Goal: Task Accomplishment & Management: Manage account settings

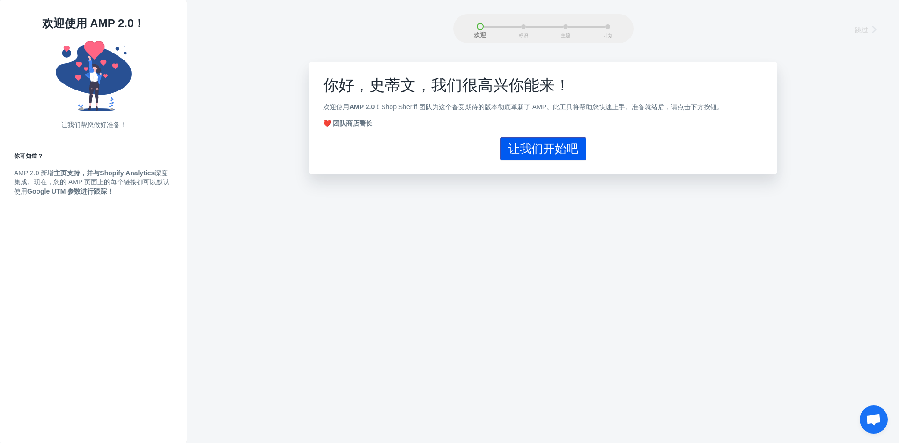
click at [572, 160] on button "让我们开始吧" at bounding box center [543, 148] width 86 height 23
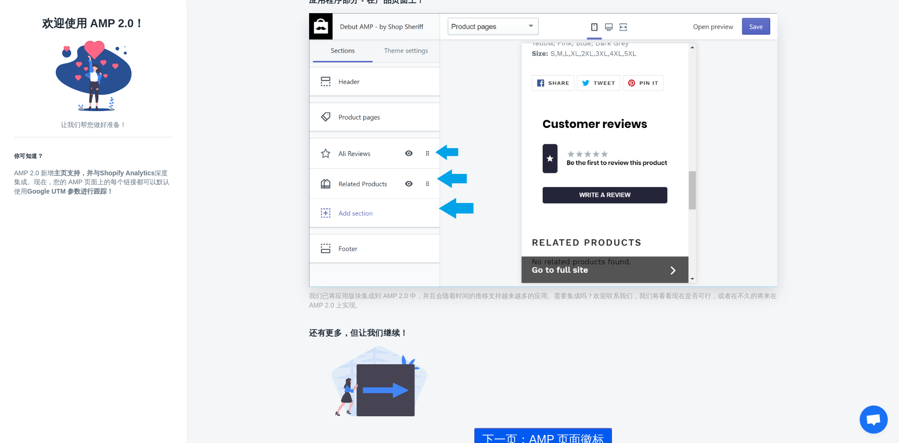
scroll to position [644, 0]
click at [565, 432] on font "下一页：AMP 页面徽标" at bounding box center [543, 438] width 122 height 13
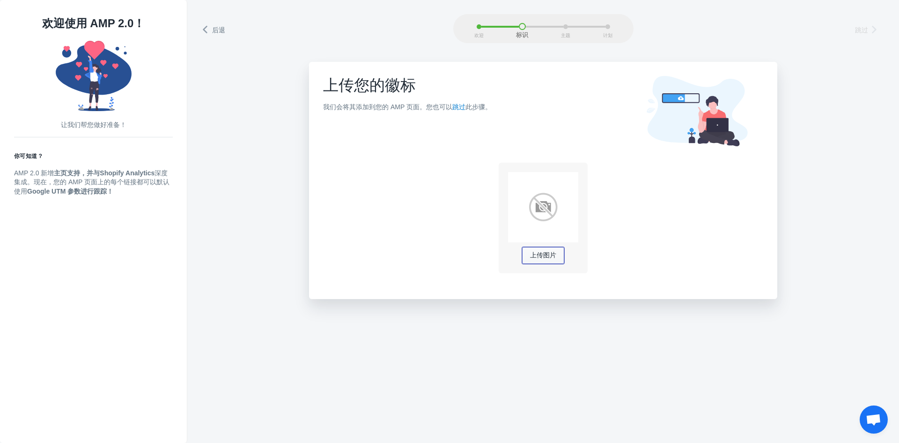
click at [552, 257] on font "上传图片" at bounding box center [543, 254] width 26 height 7
click at [457, 106] on font "跳过" at bounding box center [459, 106] width 13 height 7
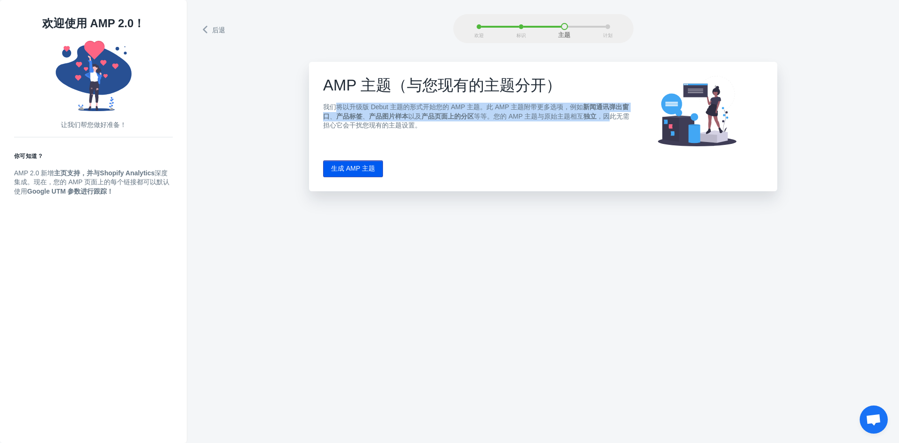
drag, startPoint x: 334, startPoint y: 108, endPoint x: 437, endPoint y: 132, distance: 104.8
click at [591, 116] on p "我们将以升级版 Debut 主题的形式开始您的 AMP 主题。此 AMP 主题附带更多选项，例如 新闻通讯弹出窗口 、 产品标签 、 产品图片样本 以及 产品…" at bounding box center [477, 117] width 308 height 28
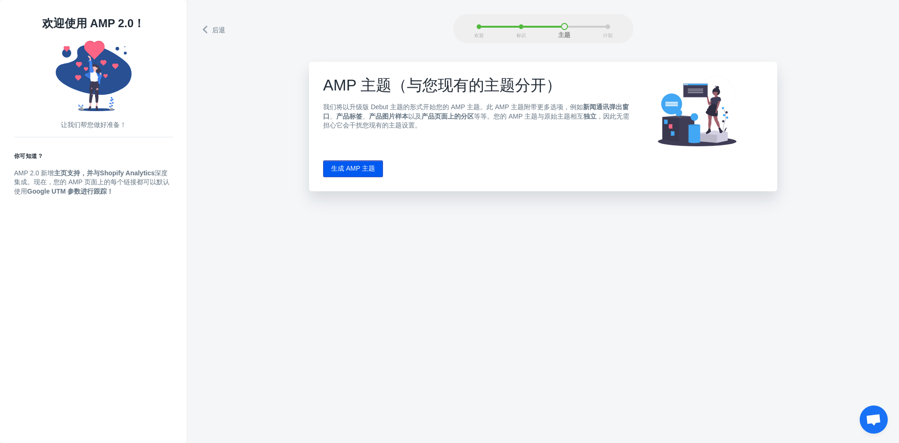
click at [396, 135] on div "AMP 主题（与您现有的主题分开） 我们将以升级版 Debut 主题的形式开始您的 AMP 主题。此 AMP 主题附带更多选项，例如 新闻通讯弹出窗口 、 产…" at bounding box center [477, 106] width 308 height 61
click at [364, 163] on button "生成 AMP 主题" at bounding box center [353, 168] width 60 height 17
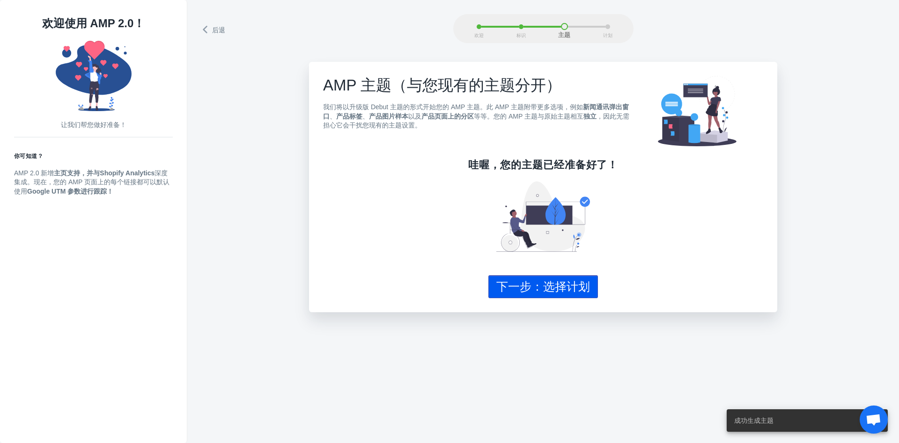
click at [548, 285] on font "下一步：选择计划" at bounding box center [544, 286] width 94 height 13
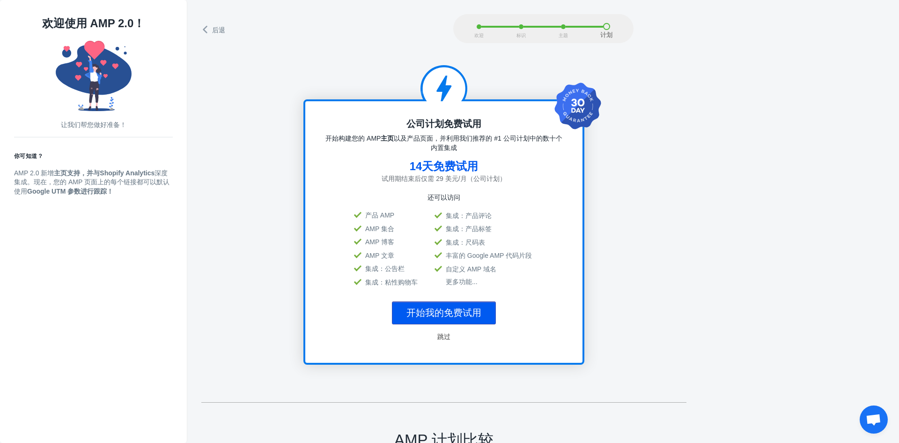
click at [450, 333] on font "跳过" at bounding box center [444, 336] width 13 height 7
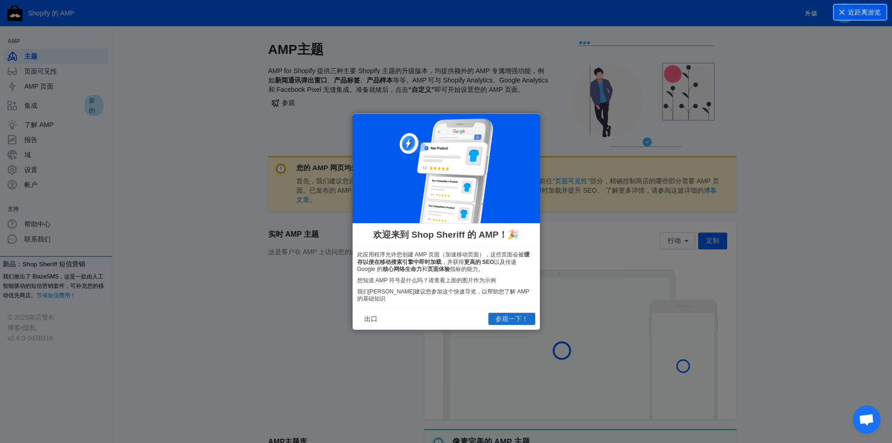
click at [497, 317] on font "参观一下！" at bounding box center [512, 318] width 33 height 7
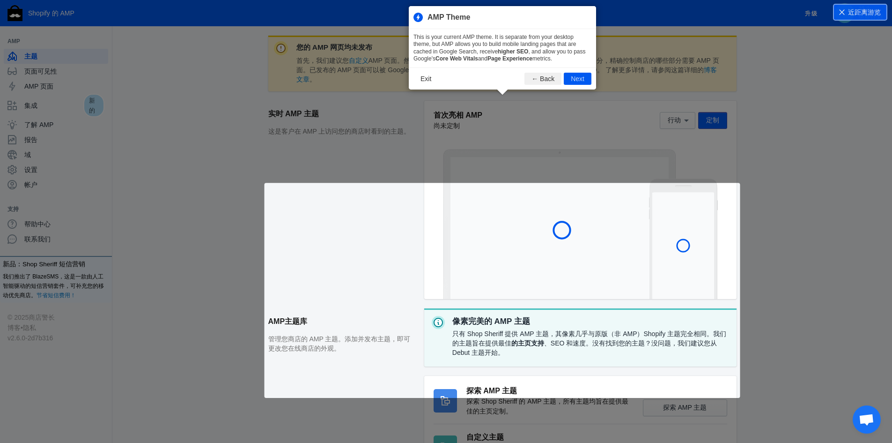
scroll to position [127, 0]
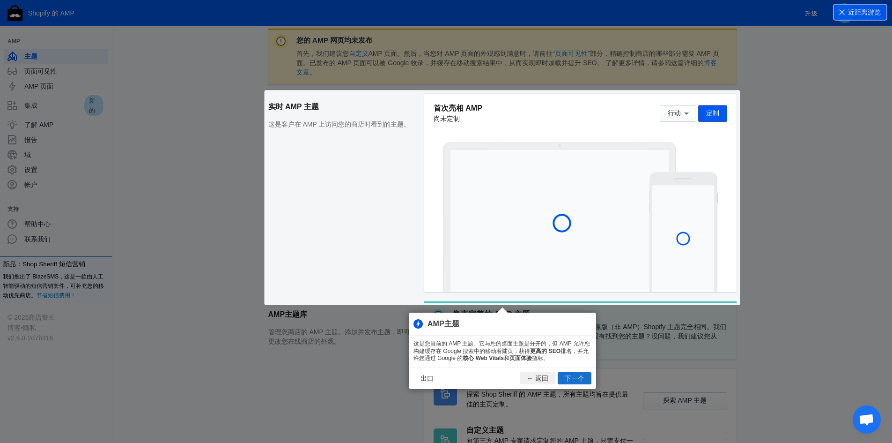
click at [569, 376] on font "下一个" at bounding box center [575, 377] width 20 height 7
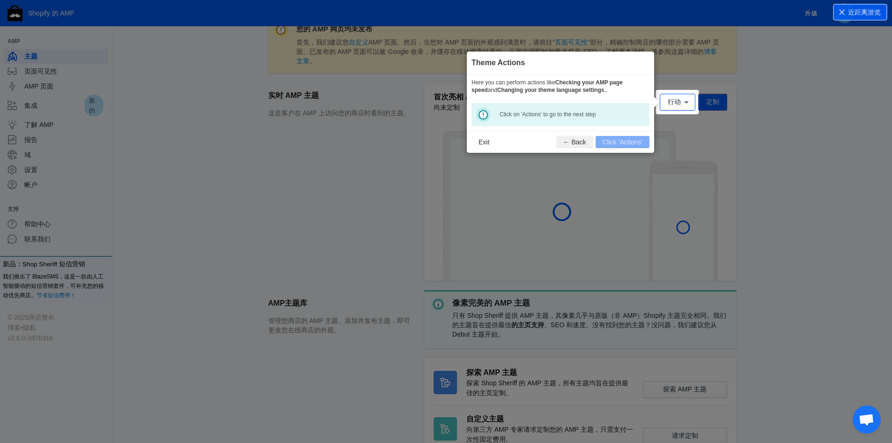
click at [638, 135] on footer "Exit ← Back Click 'Actions'" at bounding box center [560, 142] width 187 height 22
click at [684, 104] on icon at bounding box center [686, 101] width 9 height 9
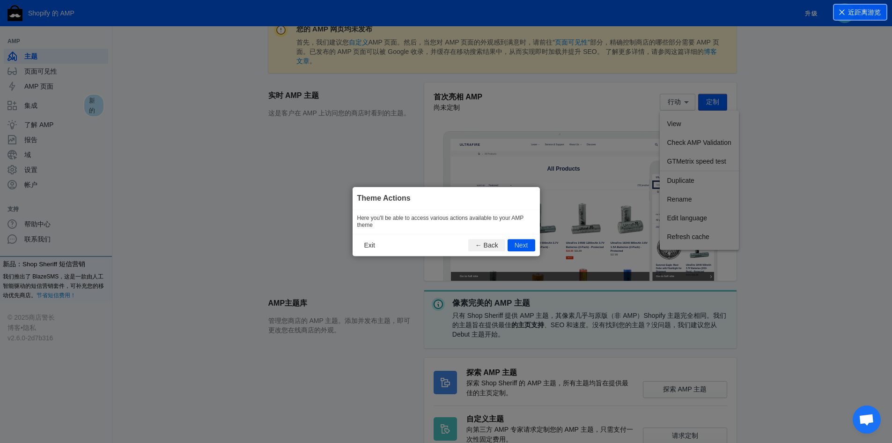
scroll to position [0, 0]
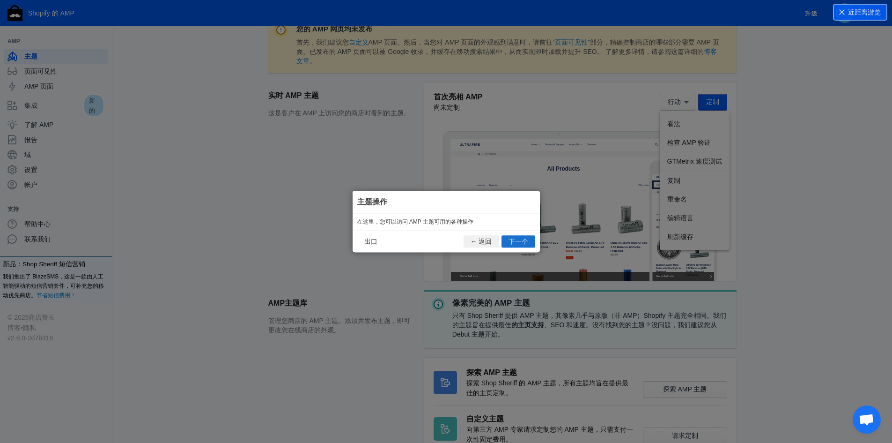
click at [512, 240] on font "下一个" at bounding box center [519, 241] width 20 height 7
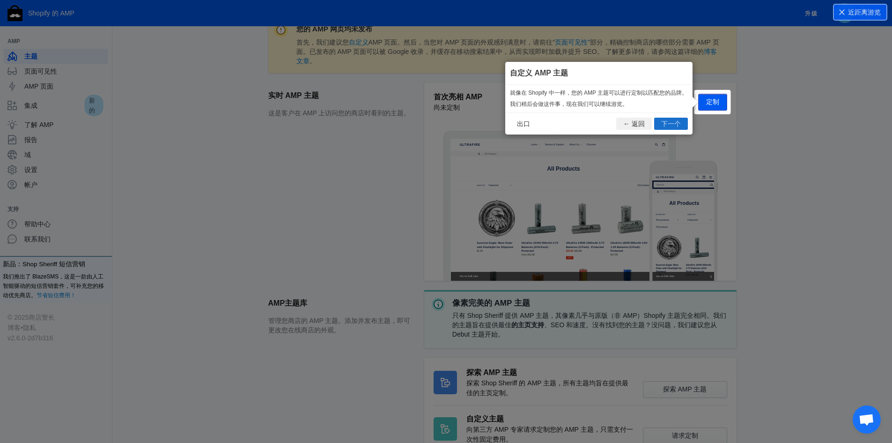
click at [670, 125] on font "下一个" at bounding box center [671, 123] width 20 height 7
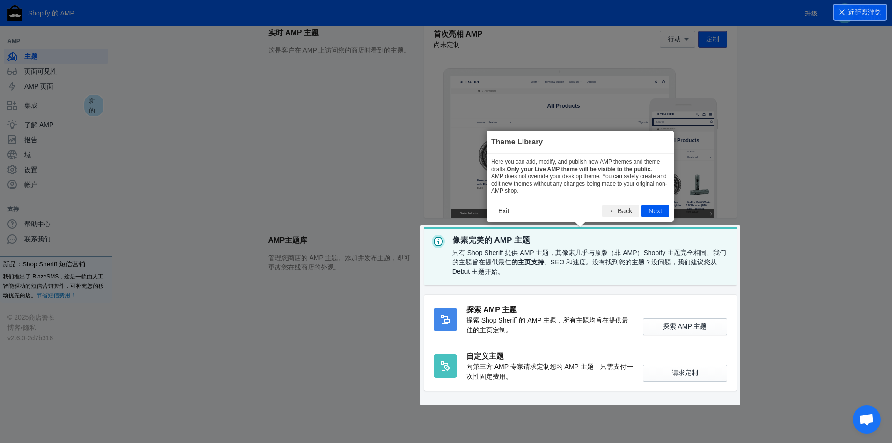
scroll to position [202, 0]
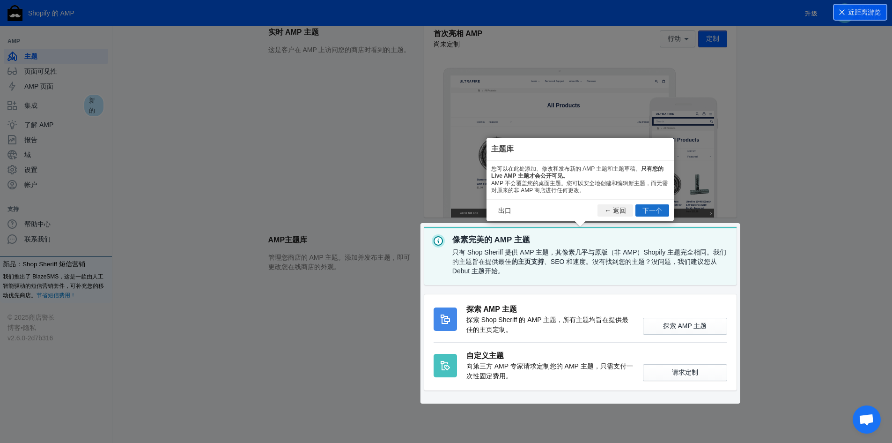
click at [645, 209] on font "下一个" at bounding box center [653, 210] width 20 height 7
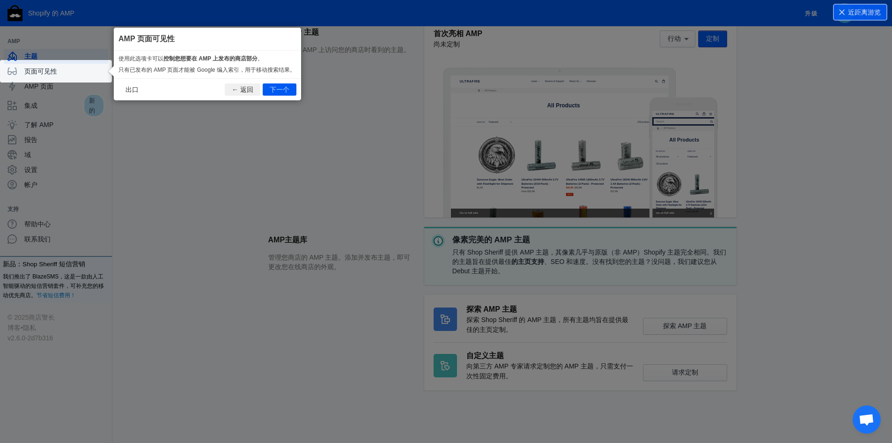
click at [325, 211] on icon at bounding box center [449, 221] width 899 height 443
click at [278, 87] on font "下一个" at bounding box center [280, 89] width 20 height 7
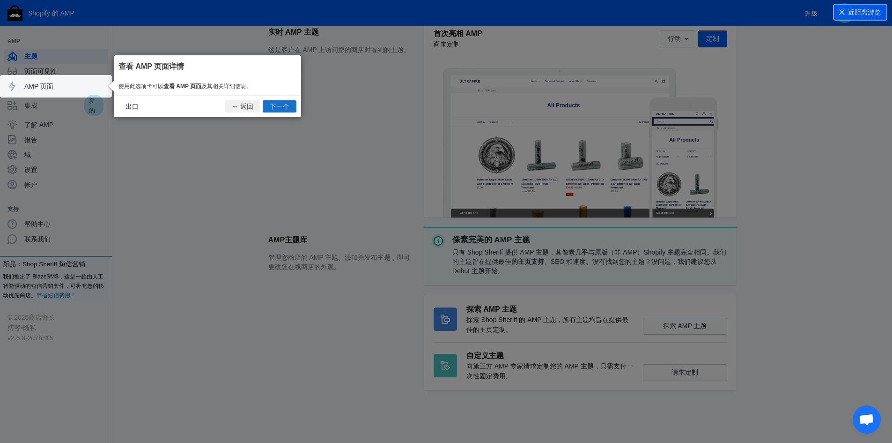
click at [273, 101] on button "下一个" at bounding box center [280, 106] width 34 height 12
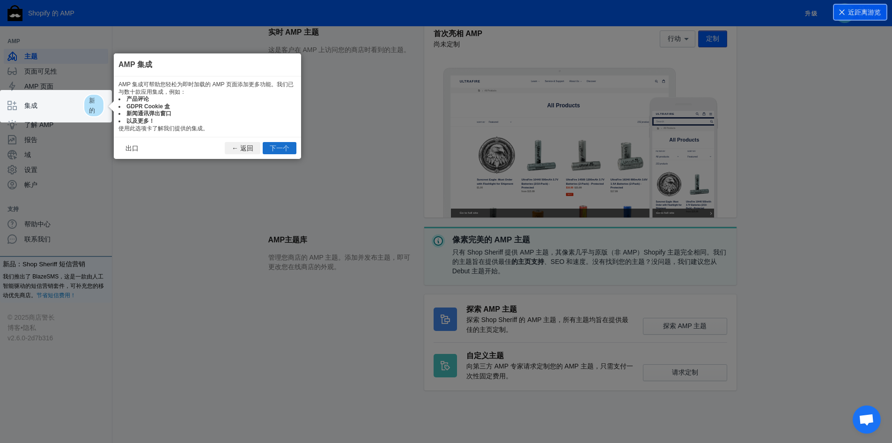
click at [274, 149] on font "下一个" at bounding box center [280, 147] width 20 height 7
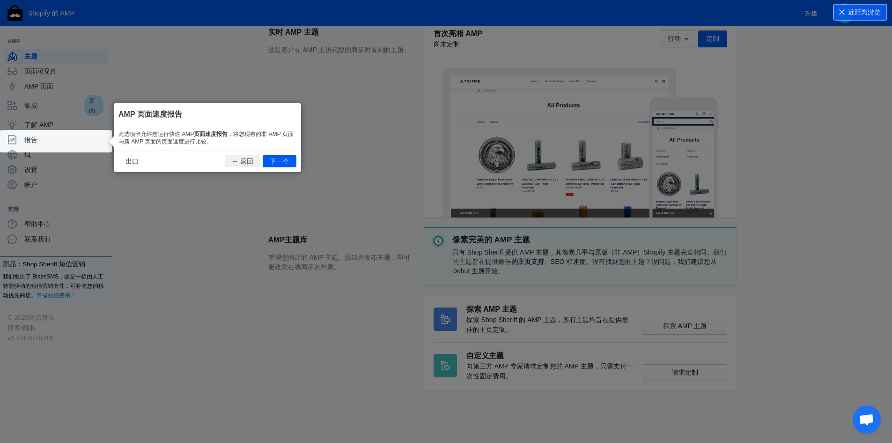
click at [266, 163] on button "下一个" at bounding box center [280, 161] width 34 height 12
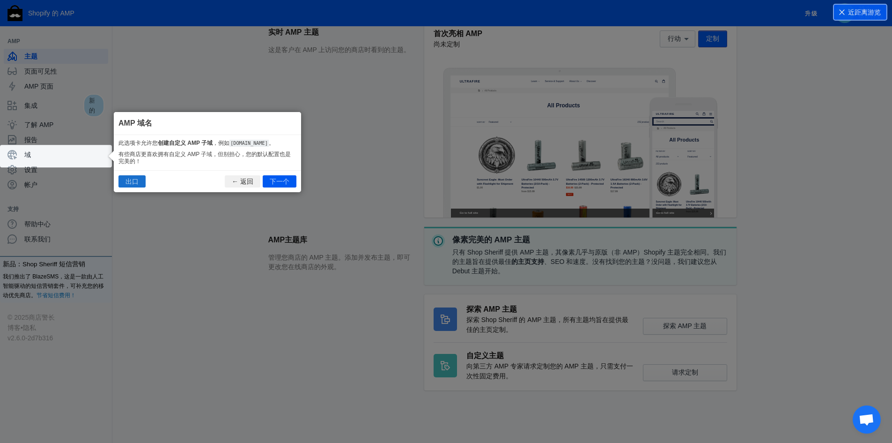
click at [143, 179] on button "出口" at bounding box center [132, 181] width 27 height 12
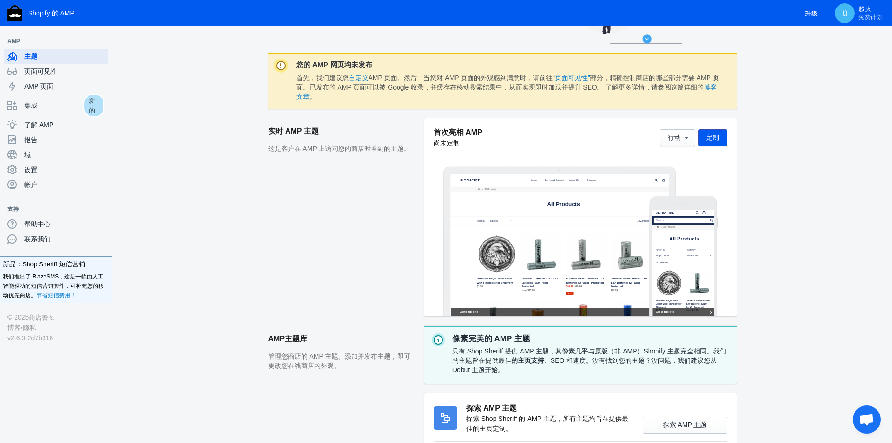
scroll to position [61, 0]
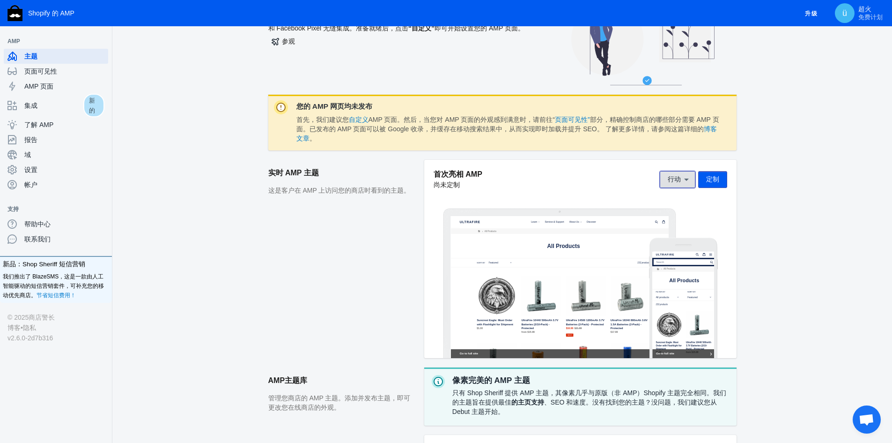
click at [678, 182] on font "行动" at bounding box center [674, 178] width 13 height 7
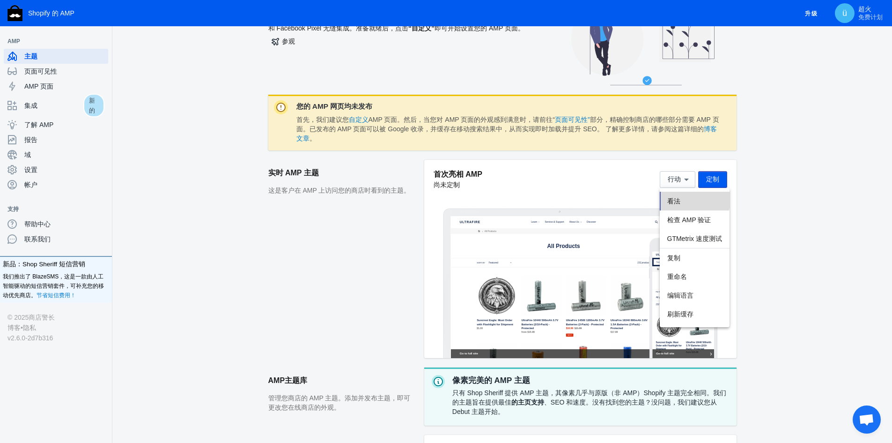
click at [674, 197] on font "看法" at bounding box center [674, 200] width 13 height 7
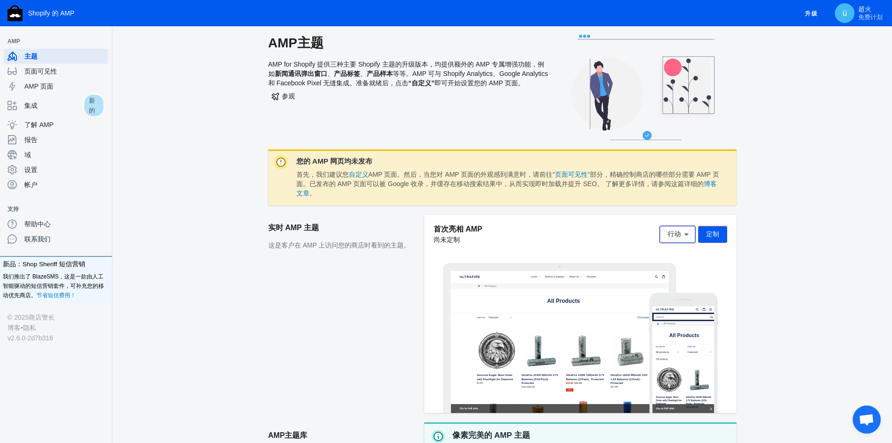
scroll to position [0, 0]
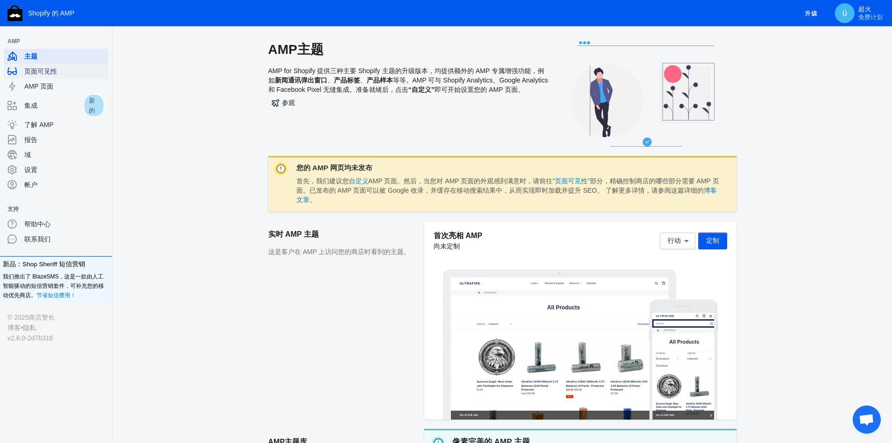
click at [58, 78] on div "页面可见性" at bounding box center [55, 71] width 97 height 15
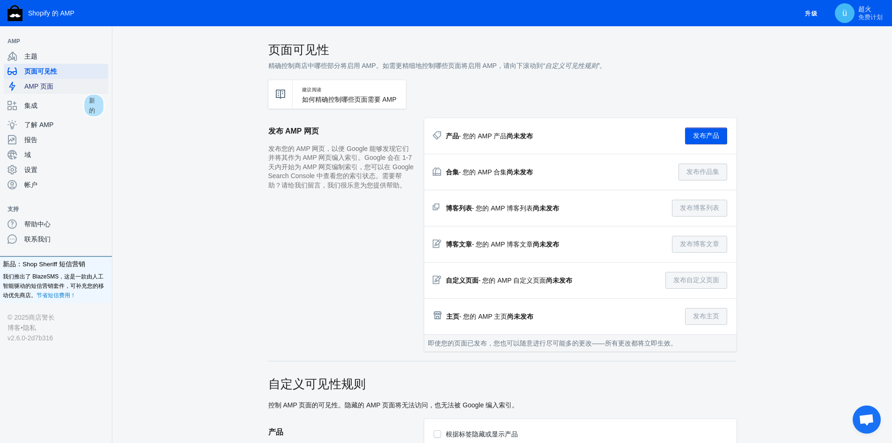
click at [61, 89] on span "AMP 页面" at bounding box center [64, 86] width 80 height 9
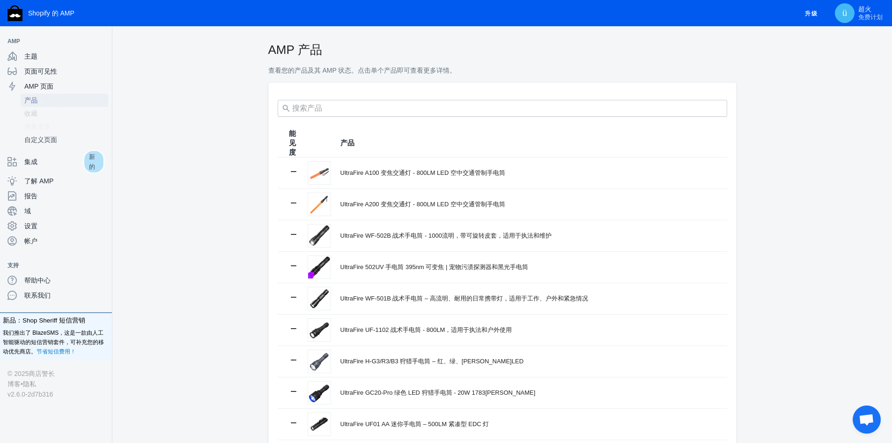
click at [65, 100] on span "产品" at bounding box center [64, 100] width 80 height 9
click at [55, 114] on span "收藏" at bounding box center [64, 113] width 80 height 9
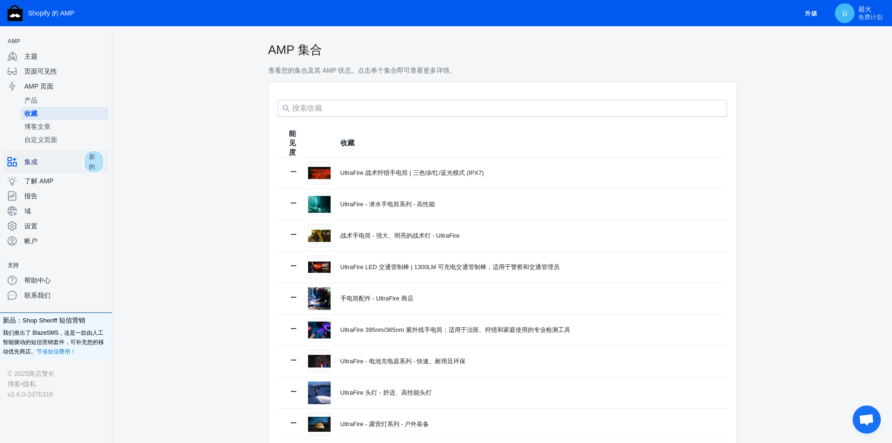
click at [45, 161] on span "集成" at bounding box center [53, 161] width 59 height 9
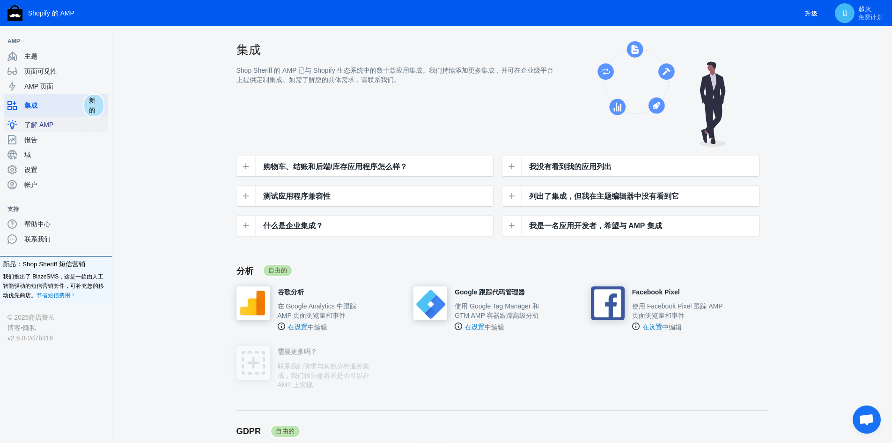
click at [56, 132] on div "了解 AMP" at bounding box center [55, 124] width 97 height 15
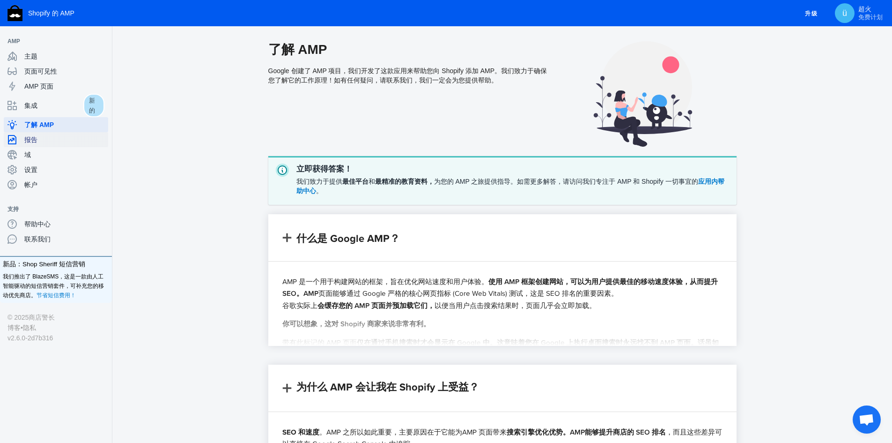
click at [51, 143] on span "报告" at bounding box center [64, 139] width 80 height 9
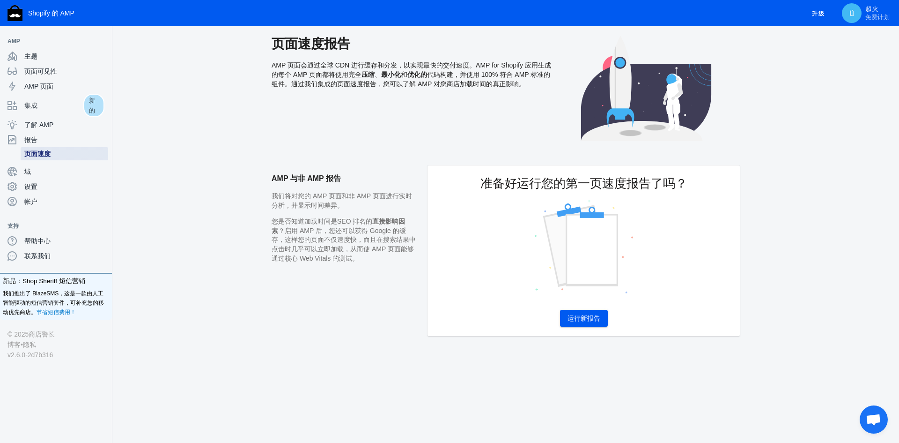
click at [48, 157] on font "页面速度" at bounding box center [37, 153] width 26 height 7
click at [58, 175] on span "域" at bounding box center [64, 171] width 80 height 9
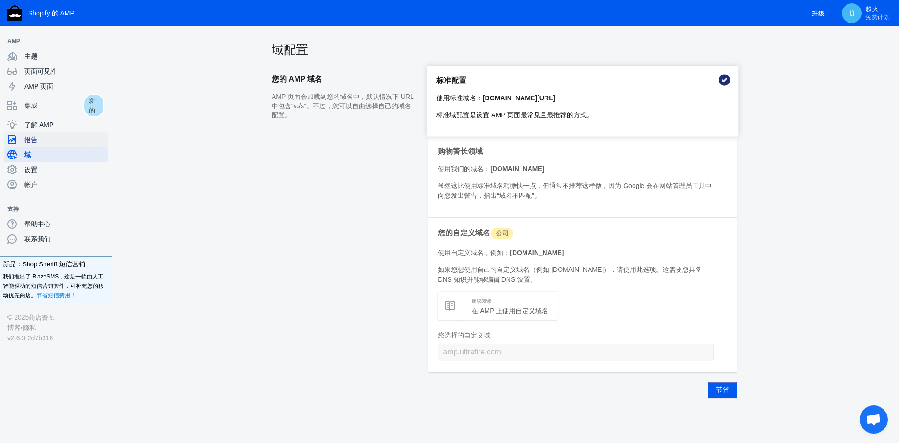
click at [50, 137] on span "报告" at bounding box center [64, 139] width 80 height 9
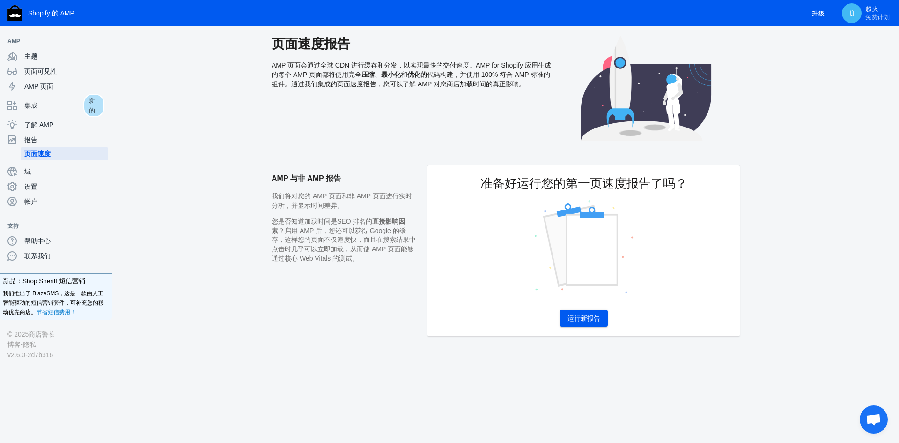
click at [593, 315] on font "运行新报告" at bounding box center [584, 317] width 33 height 7
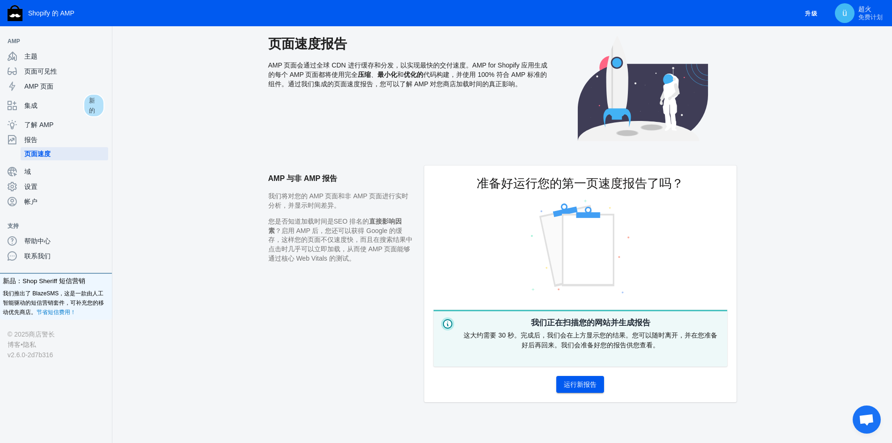
click at [584, 379] on button "运行新报告" at bounding box center [581, 384] width 48 height 17
click at [52, 55] on span "主题" at bounding box center [64, 56] width 80 height 9
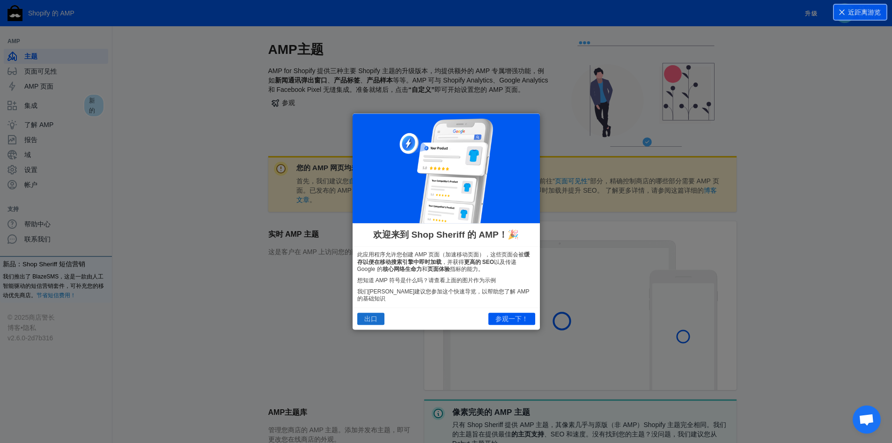
click at [374, 317] on font "出口" at bounding box center [370, 318] width 13 height 7
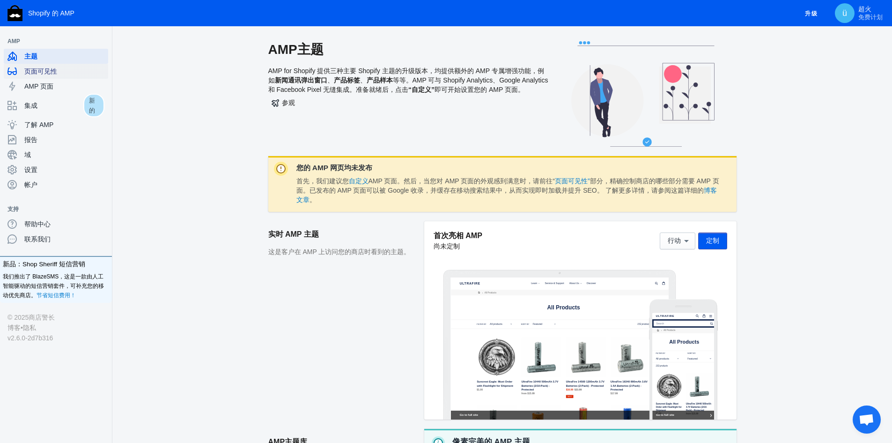
click at [80, 67] on span "页面可见性" at bounding box center [64, 71] width 80 height 9
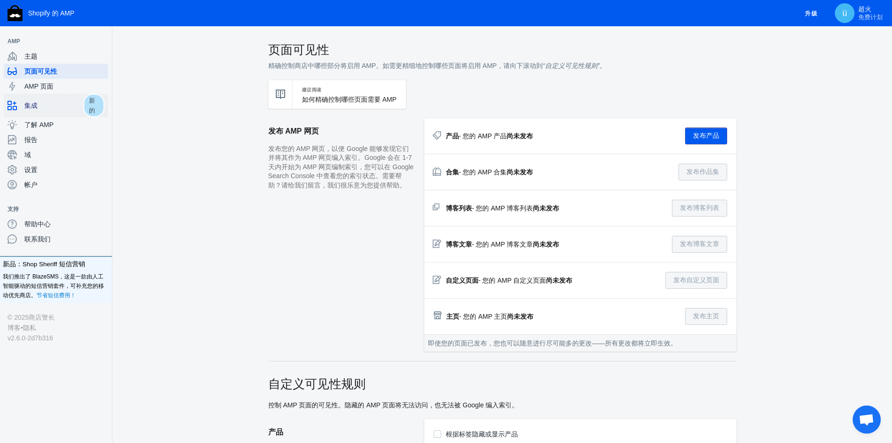
click at [74, 101] on span "集成" at bounding box center [53, 105] width 59 height 9
